Goal: Find specific page/section: Find specific page/section

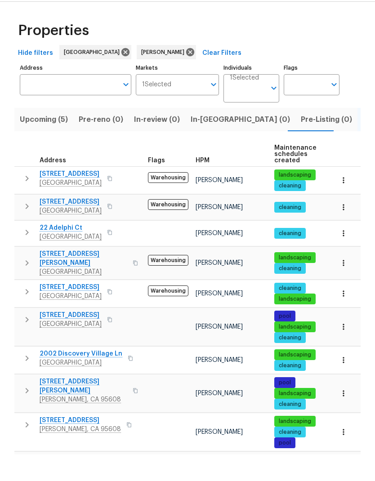
scroll to position [59, 0]
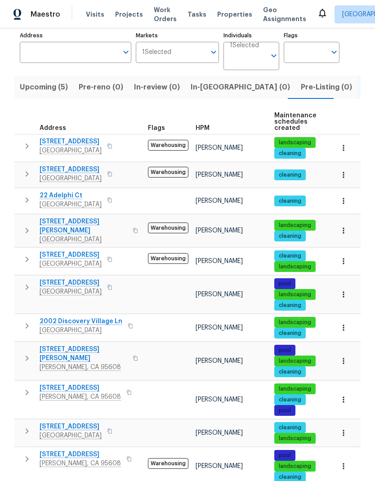
click at [115, 253] on button "button" at bounding box center [109, 259] width 11 height 13
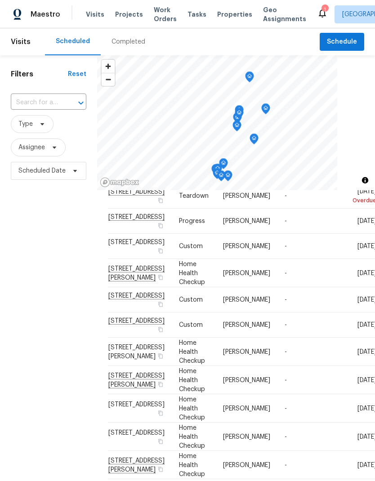
scroll to position [99, 0]
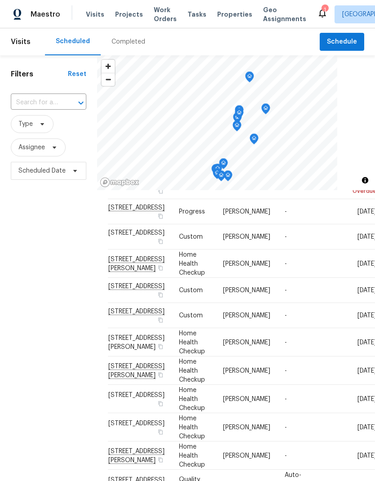
click at [95, 414] on div "Filters Reset ​ Type Assignee Scheduled Date" at bounding box center [48, 315] width 97 height 520
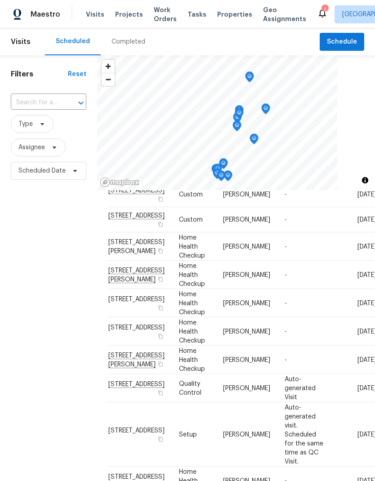
scroll to position [196, 0]
click at [79, 427] on div "Filters Reset ​ Type Assignee Scheduled Date" at bounding box center [48, 315] width 97 height 520
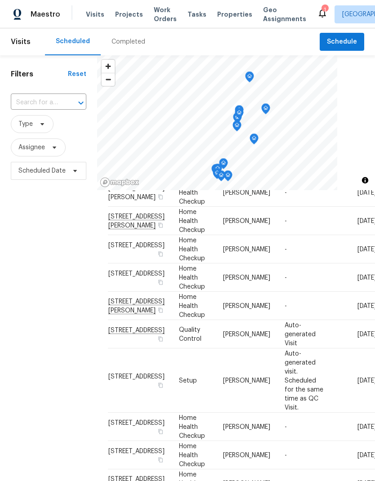
scroll to position [270, 0]
click at [70, 438] on div "Filters Reset ​ Type Assignee Scheduled Date" at bounding box center [48, 315] width 97 height 520
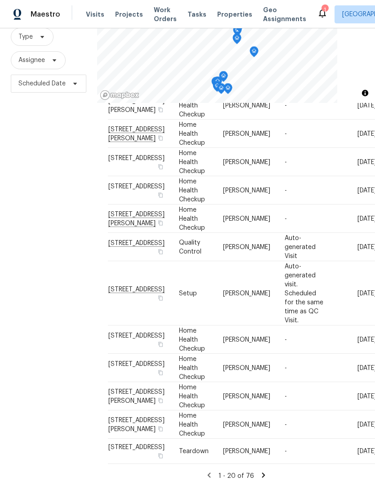
scroll to position [87, 0]
click at [76, 430] on div "Filters Reset ​ Type Assignee Scheduled Date" at bounding box center [48, 229] width 97 height 520
click at [61, 437] on div "Filters Reset ​ Type Assignee Scheduled Date" at bounding box center [48, 229] width 97 height 520
click at [263, 472] on icon at bounding box center [264, 476] width 8 height 8
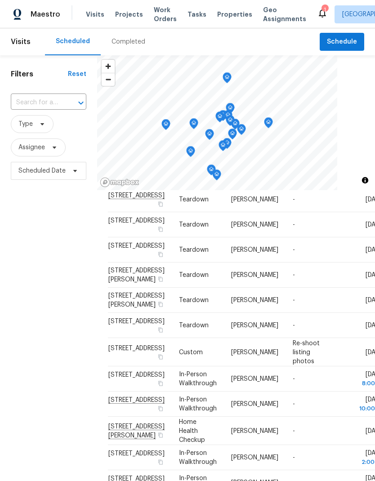
scroll to position [48, 0]
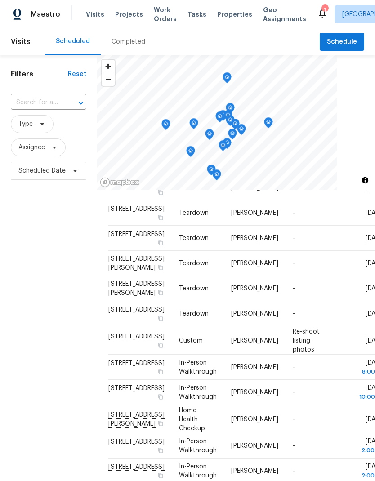
click at [89, 436] on div "Filters Reset ​ Type Assignee Scheduled Date" at bounding box center [48, 315] width 97 height 520
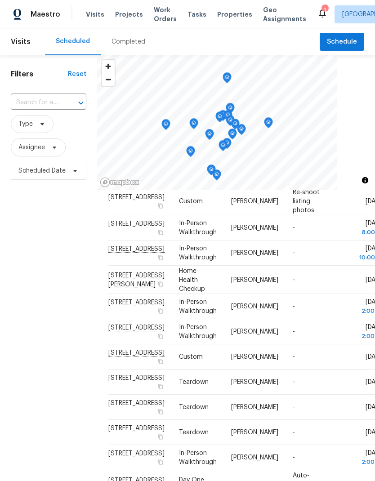
scroll to position [188, 0]
click at [83, 427] on div "Filters Reset ​ Type Assignee Scheduled Date" at bounding box center [48, 315] width 97 height 520
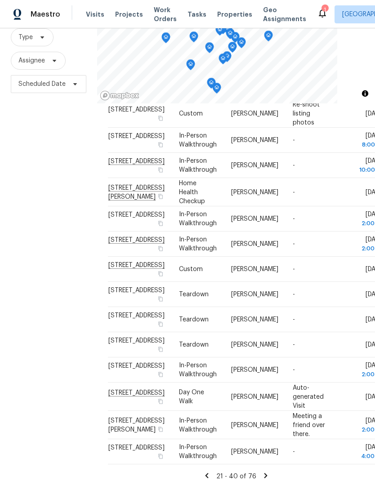
scroll to position [413, 0]
click at [81, 402] on div "Filters Reset ​ Type Assignee Scheduled Date" at bounding box center [48, 229] width 97 height 520
click at [69, 443] on div "Filters Reset ​ Type Assignee Scheduled Date" at bounding box center [48, 229] width 97 height 520
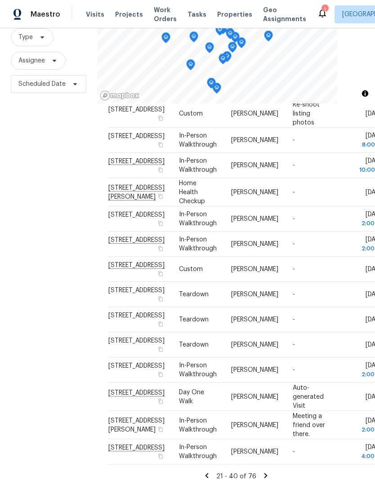
click at [267, 472] on icon at bounding box center [266, 476] width 8 height 8
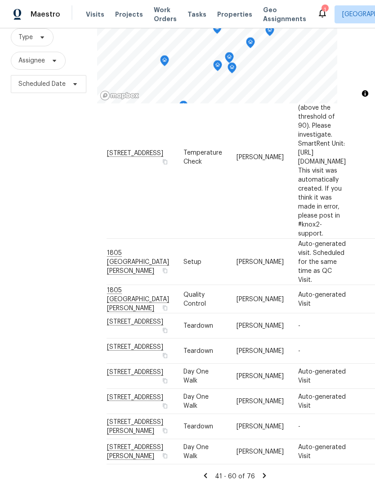
click at [266, 472] on icon at bounding box center [265, 476] width 8 height 8
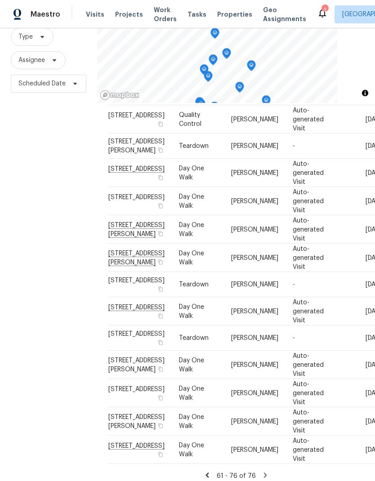
scroll to position [87, 0]
click at [93, 415] on div "Filters Reset ​ Type Assignee Scheduled Date" at bounding box center [48, 229] width 97 height 520
click at [265, 472] on icon at bounding box center [265, 476] width 8 height 8
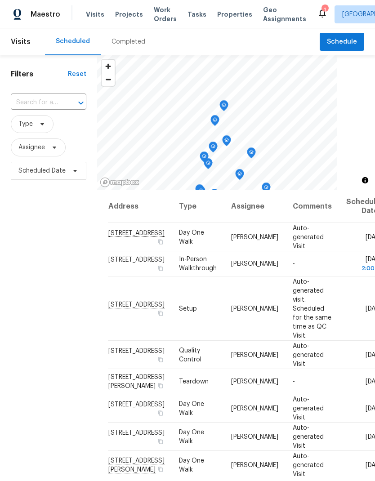
scroll to position [0, 0]
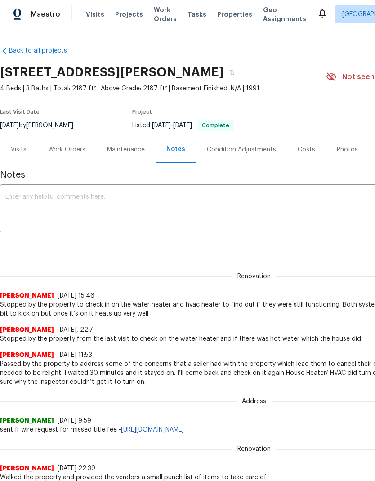
click at [76, 144] on div "Work Orders" at bounding box center [66, 149] width 59 height 27
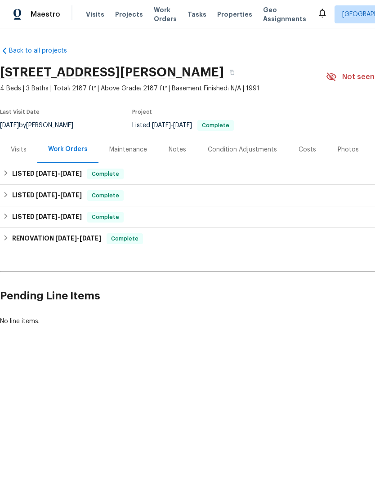
click at [302, 153] on div "Costs" at bounding box center [308, 149] width 18 height 9
